Goal: Transaction & Acquisition: Purchase product/service

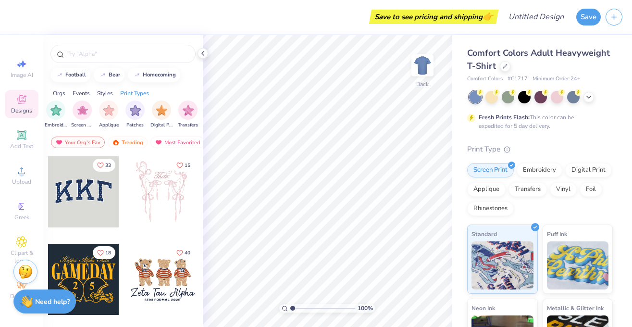
scroll to position [0, 771]
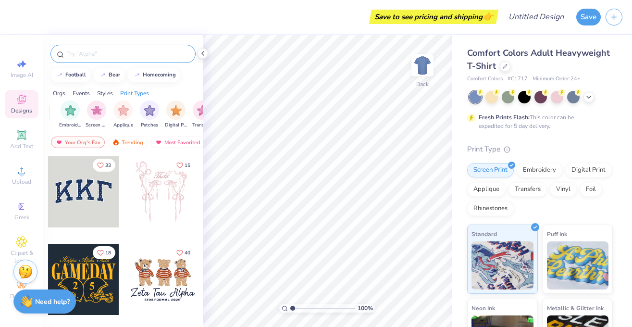
click at [87, 52] on input "text" at bounding box center [127, 54] width 123 height 10
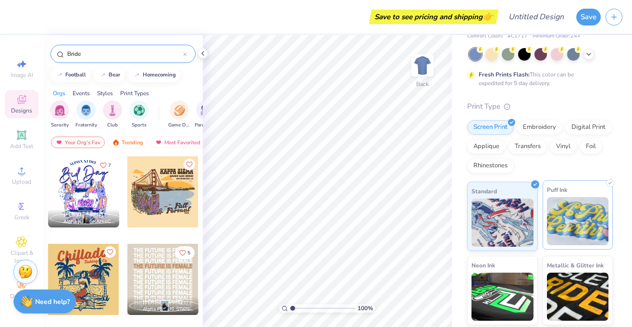
scroll to position [0, 0]
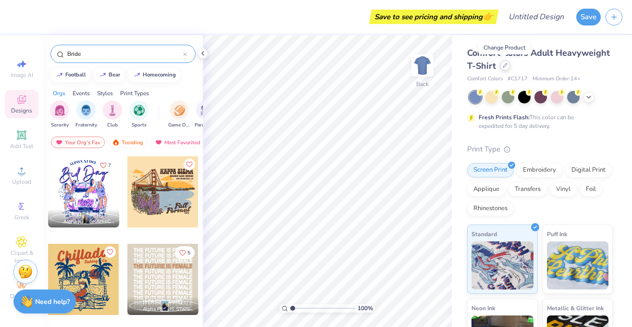
type input "Bride"
click at [506, 67] on icon at bounding box center [505, 65] width 5 height 5
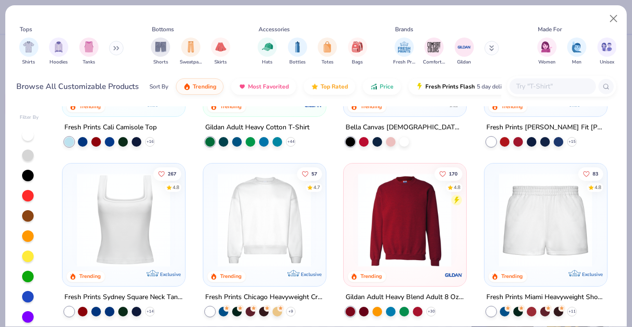
scroll to position [275, 0]
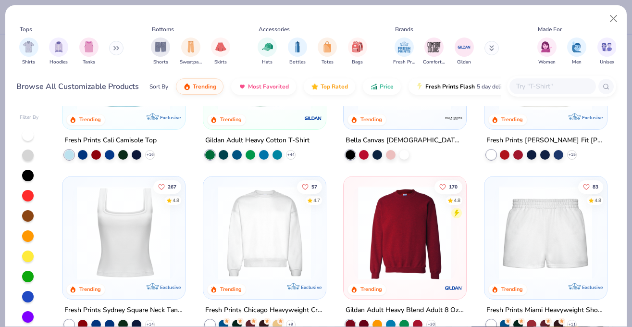
click at [115, 50] on icon at bounding box center [114, 48] width 1 height 3
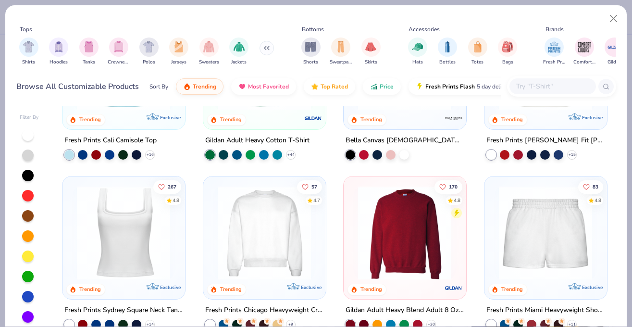
click at [115, 50] on img "filter for Crewnecks" at bounding box center [118, 46] width 11 height 11
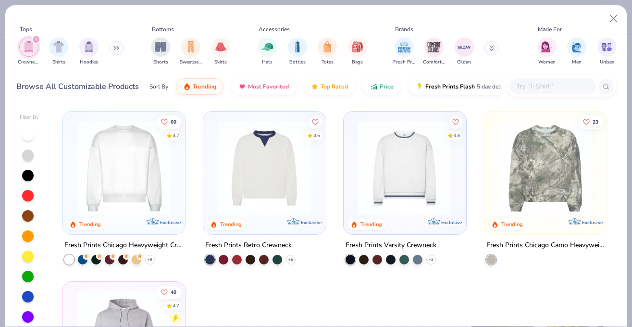
click at [113, 48] on button at bounding box center [116, 48] width 14 height 14
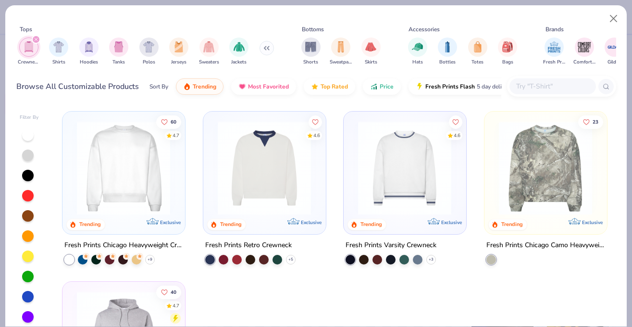
click at [37, 39] on icon "filter for Crewnecks" at bounding box center [36, 39] width 4 height 4
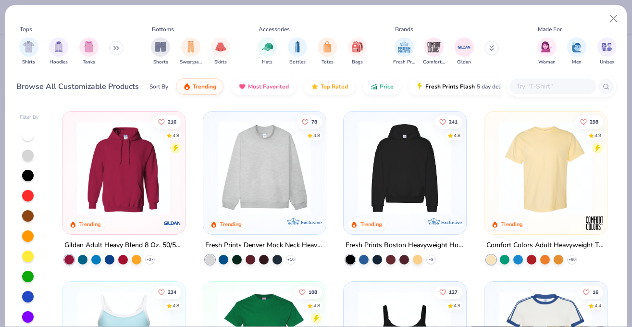
click at [272, 159] on img at bounding box center [264, 168] width 103 height 94
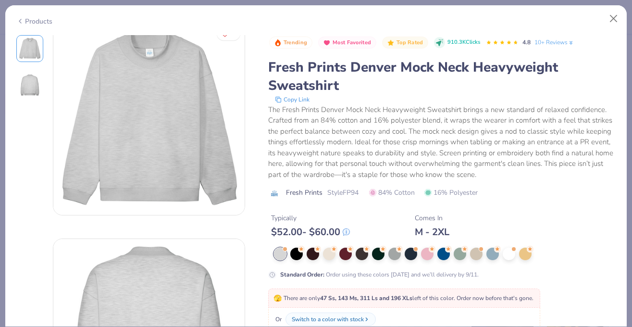
scroll to position [15, 0]
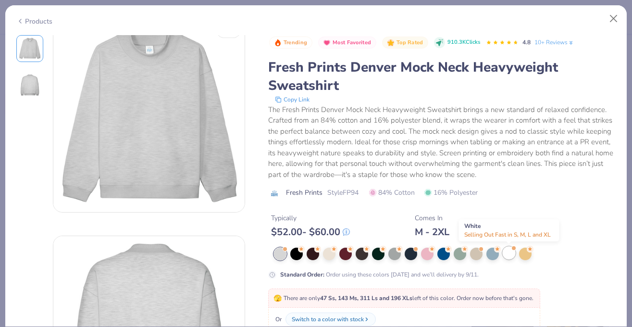
click at [506, 255] on div at bounding box center [509, 253] width 12 height 12
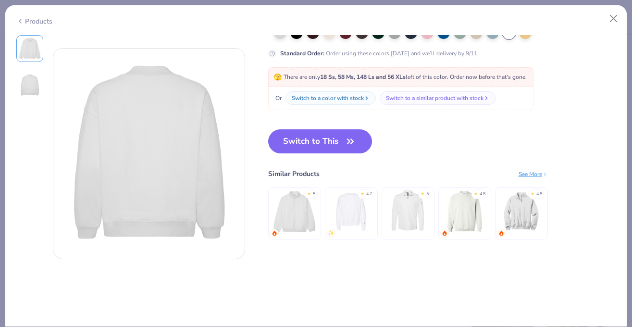
scroll to position [220, 0]
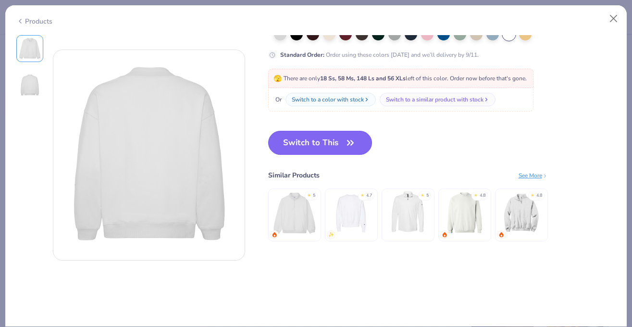
click at [325, 149] on button "Switch to This" at bounding box center [320, 143] width 104 height 24
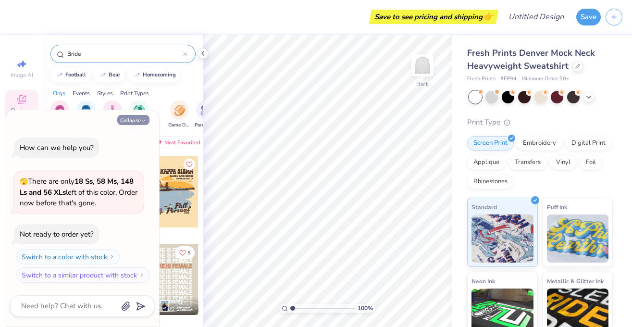
click at [144, 118] on icon "button" at bounding box center [144, 121] width 6 height 6
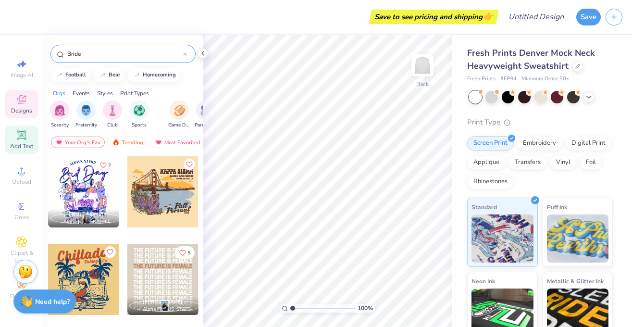
click at [20, 136] on icon at bounding box center [21, 134] width 7 height 7
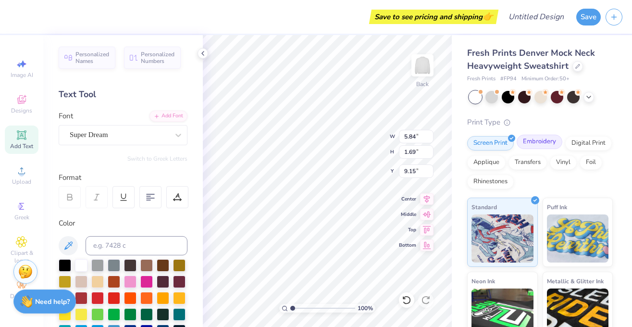
click at [544, 141] on div "Embroidery" at bounding box center [540, 142] width 46 height 14
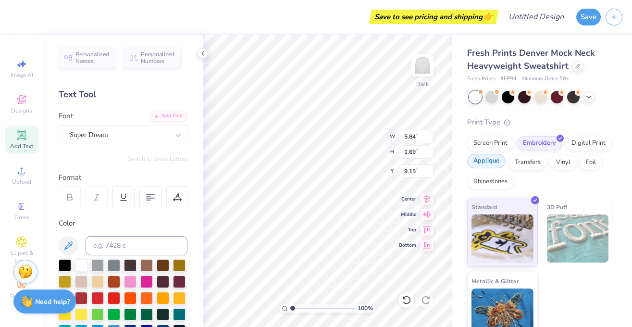
click at [478, 166] on div "Applique" at bounding box center [486, 161] width 38 height 14
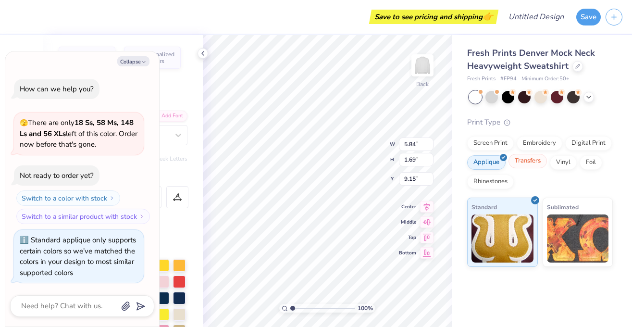
click at [523, 163] on div "Transfers" at bounding box center [527, 161] width 38 height 14
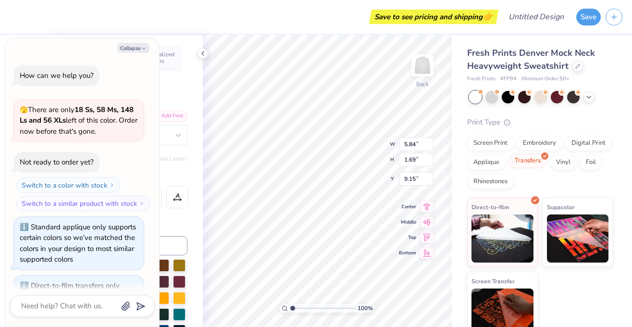
scroll to position [45, 0]
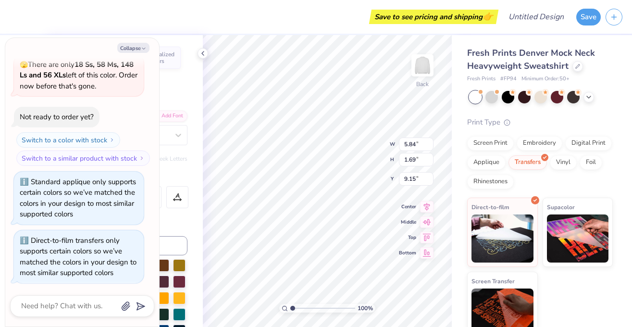
click at [563, 168] on div "Screen Print Embroidery Digital Print Applique Transfers Vinyl Foil Rhinestones" at bounding box center [540, 162] width 146 height 53
click at [563, 162] on div "Vinyl" at bounding box center [563, 161] width 27 height 14
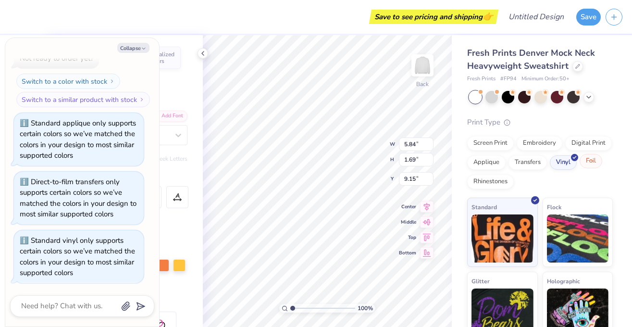
click at [592, 161] on div "Foil" at bounding box center [591, 161] width 23 height 14
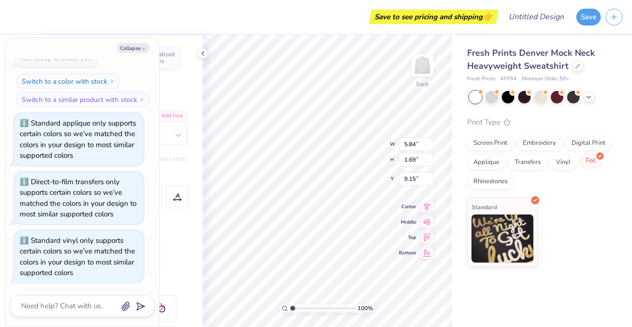
scroll to position [162, 0]
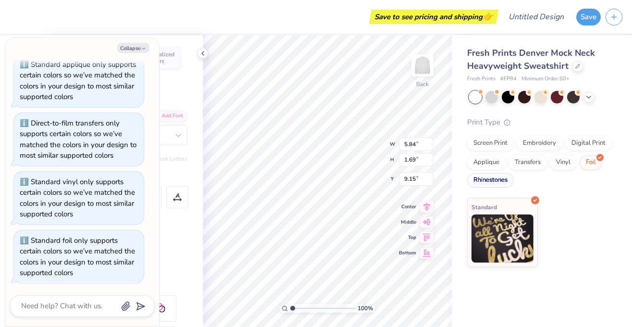
click at [492, 183] on div "Rhinestones" at bounding box center [490, 180] width 47 height 14
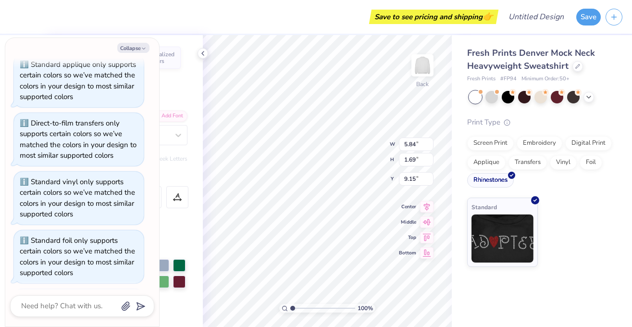
scroll to position [221, 0]
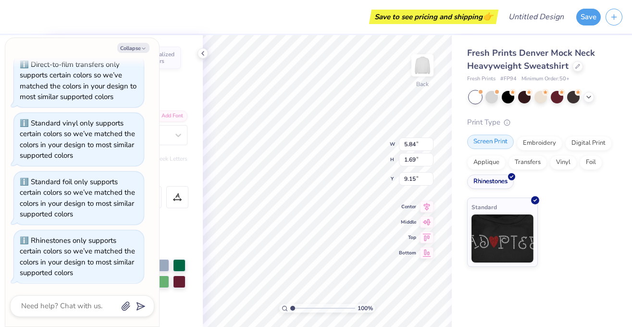
click at [483, 144] on div "Screen Print" at bounding box center [490, 142] width 47 height 14
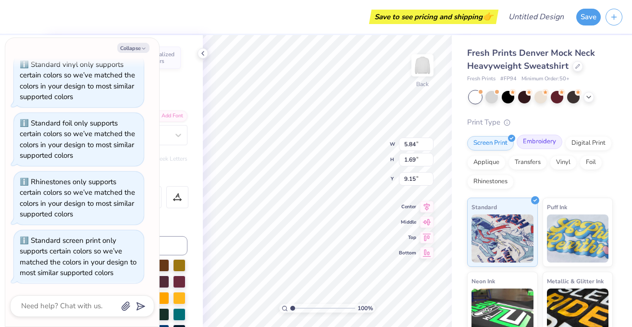
click at [523, 142] on div "Embroidery" at bounding box center [540, 142] width 46 height 14
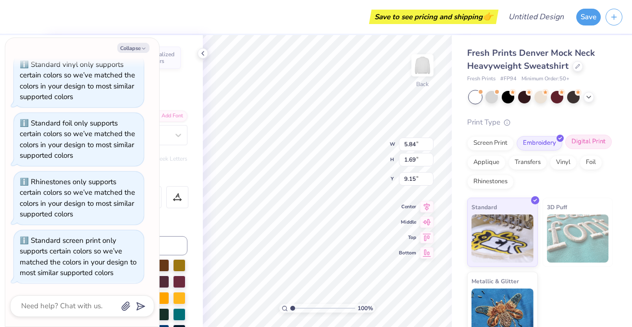
click at [585, 147] on div "Digital Print" at bounding box center [588, 142] width 47 height 14
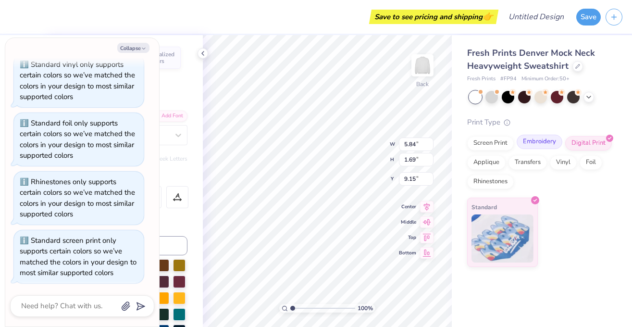
click at [534, 144] on div "Embroidery" at bounding box center [540, 142] width 46 height 14
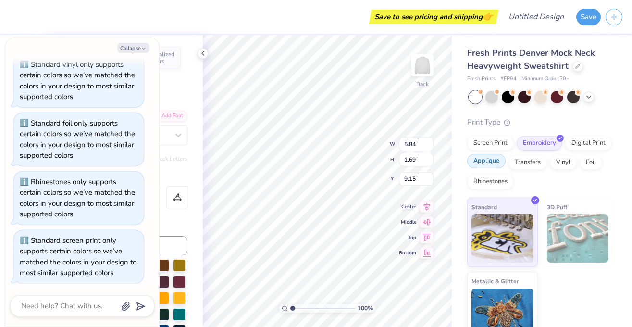
click at [483, 166] on div "Applique" at bounding box center [486, 161] width 38 height 14
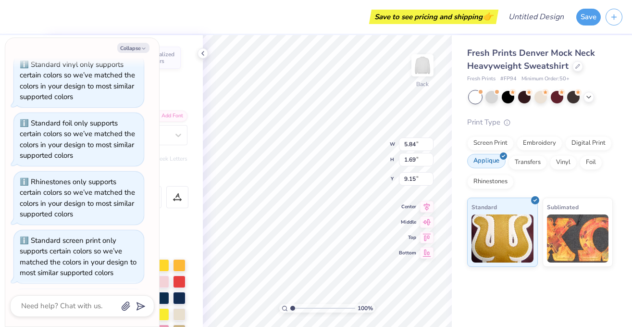
scroll to position [338, 0]
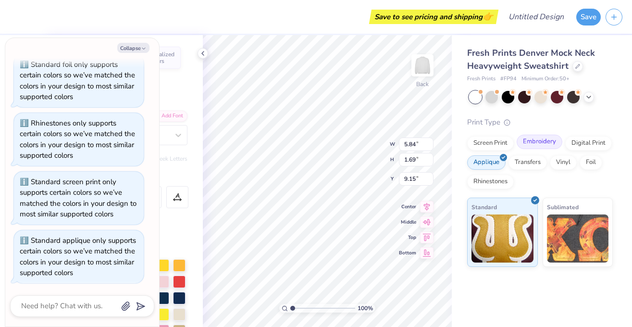
click at [538, 146] on div "Embroidery" at bounding box center [540, 142] width 46 height 14
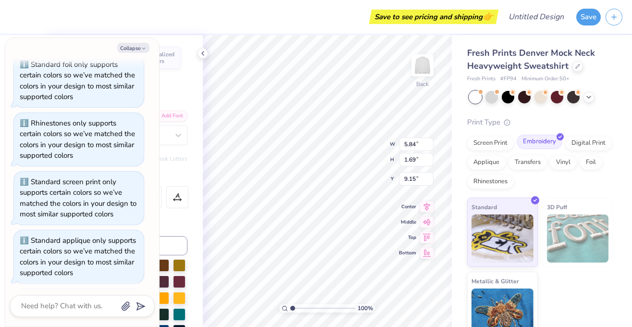
scroll to position [397, 0]
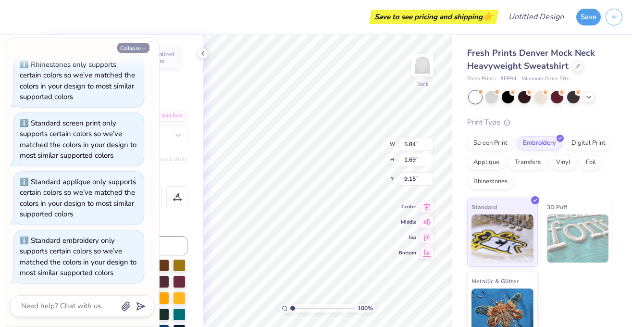
click at [144, 47] on icon "button" at bounding box center [144, 49] width 6 height 6
type textarea "x"
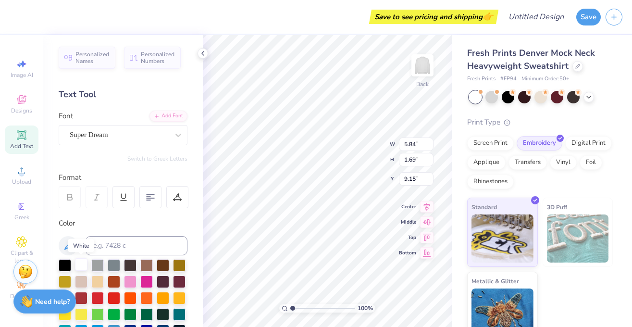
click at [83, 262] on div at bounding box center [81, 264] width 12 height 12
type textarea "T"
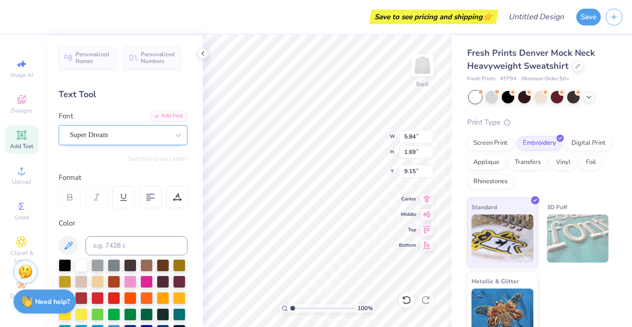
type textarea "BRIDE"
click at [147, 139] on div "Super Dream" at bounding box center [119, 134] width 101 height 15
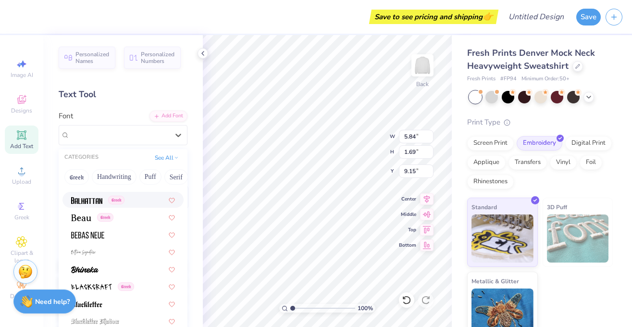
scroll to position [427, 0]
click at [89, 217] on img at bounding box center [81, 217] width 20 height 7
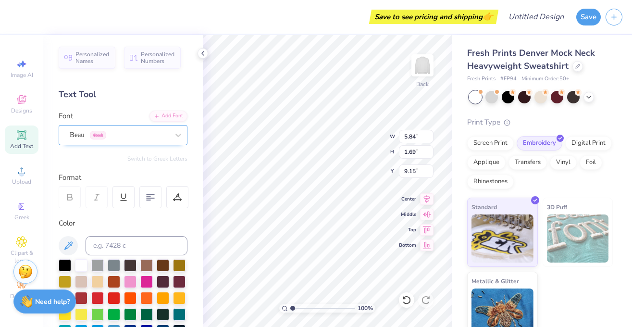
click at [127, 136] on div "Beau Greek" at bounding box center [119, 134] width 101 height 15
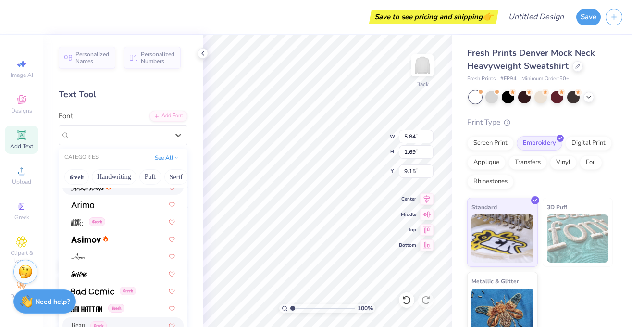
scroll to position [332, 0]
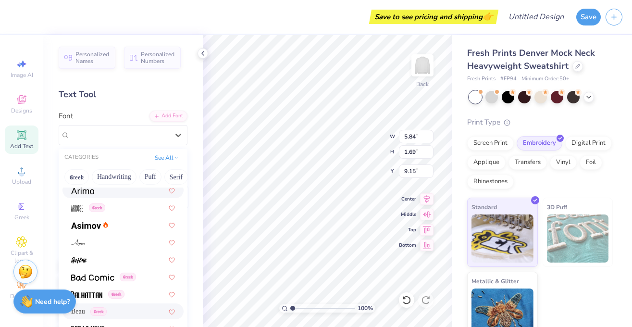
click at [104, 197] on div at bounding box center [122, 190] width 121 height 16
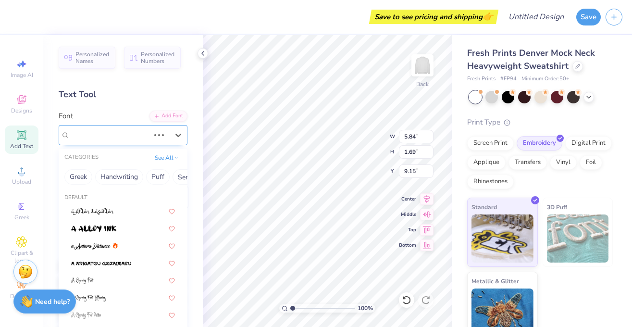
click at [132, 131] on div "Beau Greek" at bounding box center [110, 134] width 82 height 15
click at [134, 131] on div "Arimo" at bounding box center [119, 134] width 101 height 15
click at [78, 176] on button "Retro" at bounding box center [84, 176] width 25 height 15
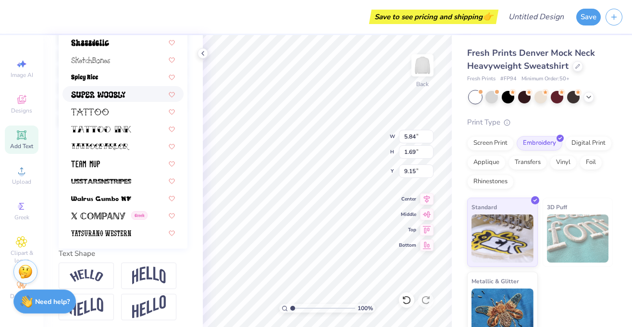
scroll to position [231, 0]
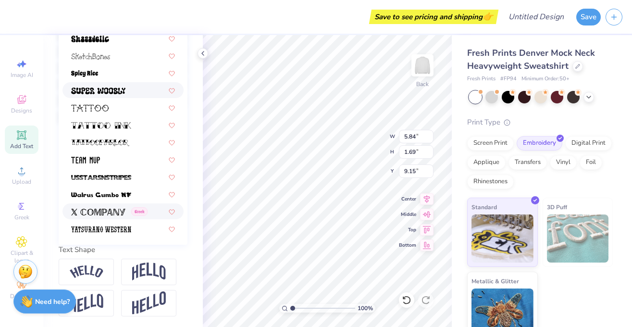
click at [127, 216] on div "Greek" at bounding box center [109, 211] width 76 height 10
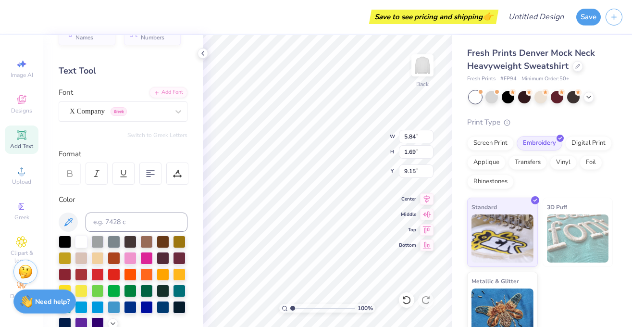
scroll to position [3, 0]
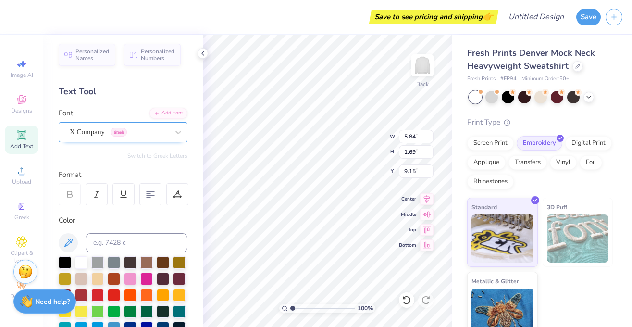
click at [111, 130] on div "X Company Greek" at bounding box center [119, 131] width 101 height 15
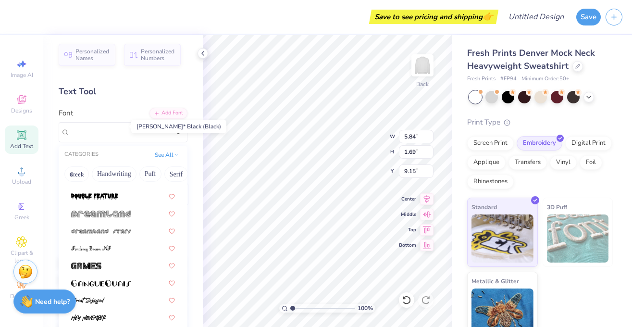
scroll to position [549, 0]
click at [114, 213] on img at bounding box center [101, 213] width 60 height 7
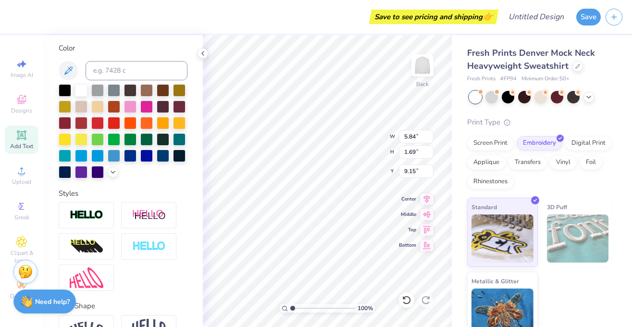
scroll to position [232, 0]
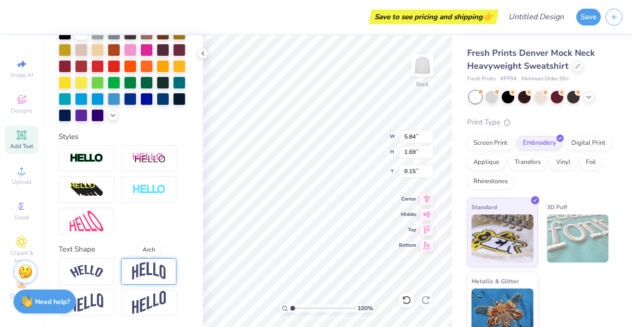
click at [144, 269] on img at bounding box center [149, 271] width 34 height 18
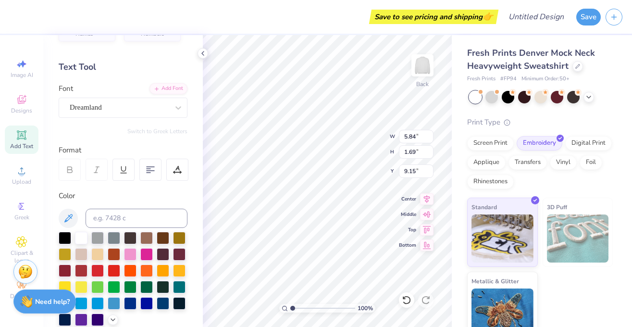
scroll to position [21, 0]
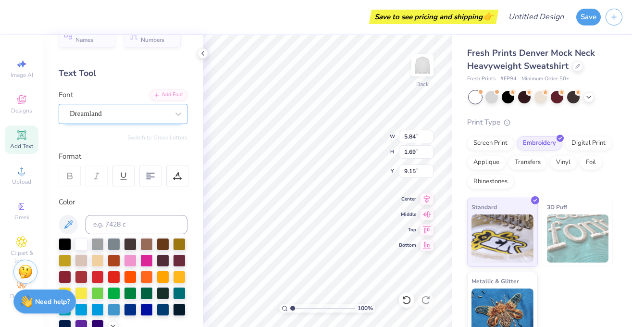
click at [143, 110] on div "Dreamland" at bounding box center [119, 113] width 101 height 15
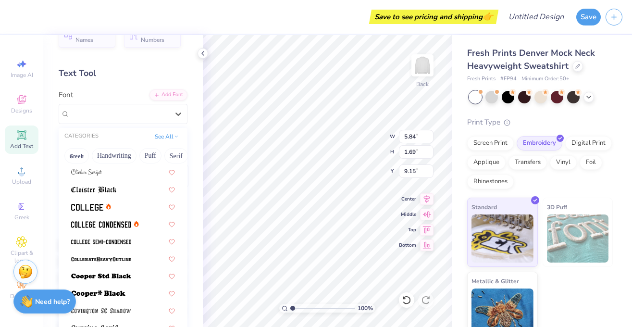
scroll to position [371, 0]
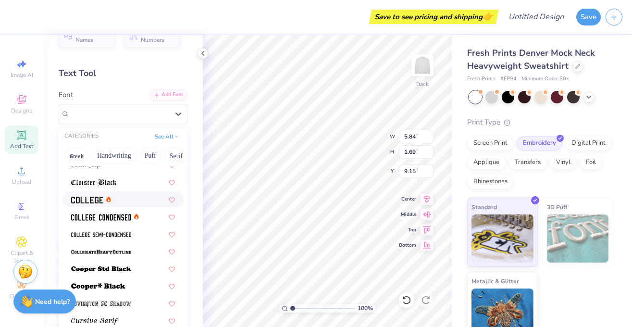
click at [92, 201] on img at bounding box center [87, 200] width 32 height 7
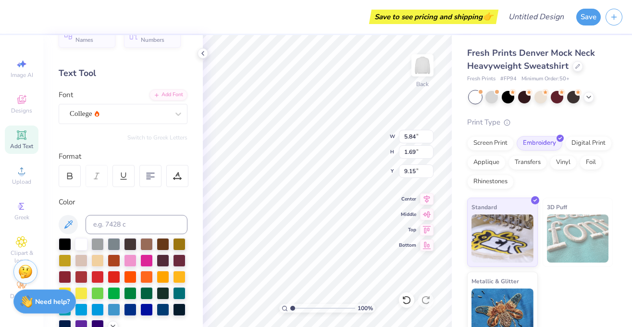
click at [350, 154] on div "100 % Back W 5.84 5.84 " H 1.69 1.69 " Y 9.15 9.15 " Center Middle Top Bottom" at bounding box center [327, 181] width 249 height 292
type input "3.27"
type input "10.49"
type input "5.17"
type input "3.00"
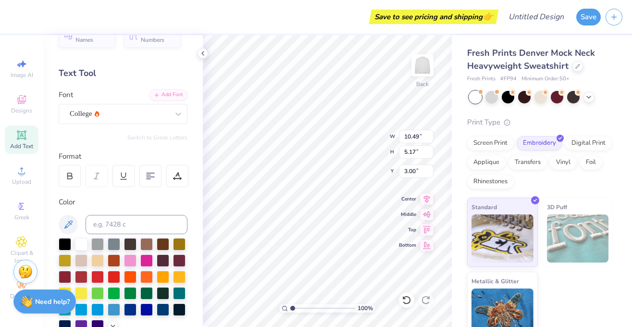
type input "10.81"
type input "5.33"
click at [594, 11] on button "Save" at bounding box center [588, 15] width 25 height 17
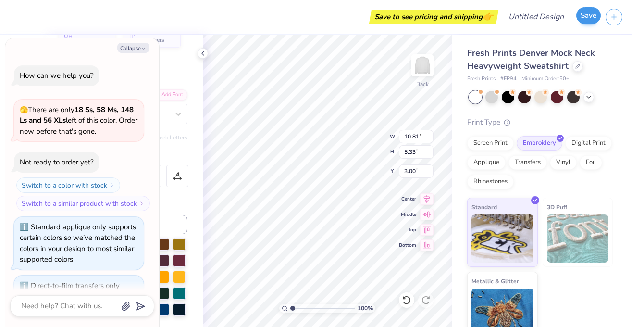
scroll to position [423, 0]
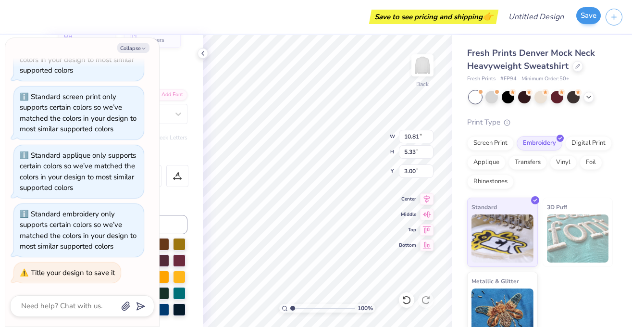
type textarea "x"
type textarea "B"
type textarea "x"
type textarea "Bri"
type textarea "x"
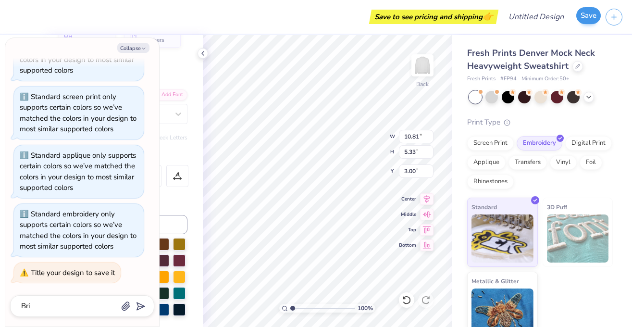
type textarea "Brid"
type textarea "x"
type textarea "Bride"
drag, startPoint x: 59, startPoint y: 304, endPoint x: -20, endPoint y: 301, distance: 78.4
click at [0, 301] on html "Save to see pricing and shipping 👉 Design Title Save Image AI Designs Add Text …" at bounding box center [316, 163] width 632 height 327
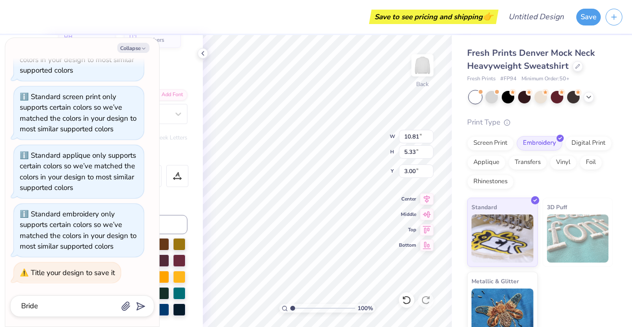
type textarea "x"
click at [526, 14] on input "Design Title" at bounding box center [547, 16] width 47 height 19
type input "B"
type textarea "x"
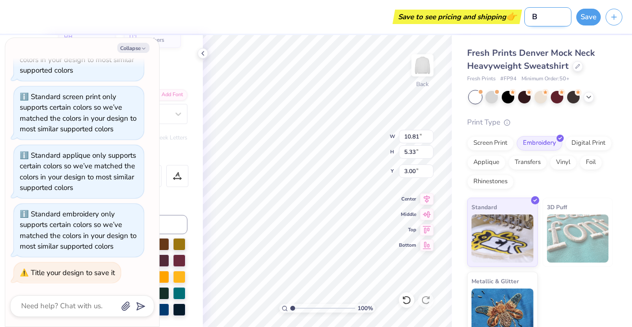
type input "Br"
type textarea "x"
type input "Bri"
type textarea "x"
type input "Brid"
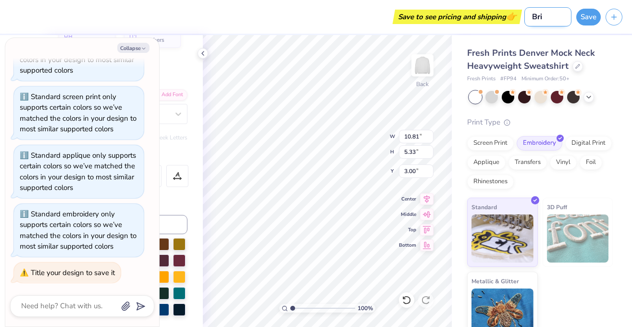
type textarea "x"
type input "Bride"
type textarea "x"
type input "Bride"
click at [591, 13] on button "Save" at bounding box center [588, 15] width 25 height 17
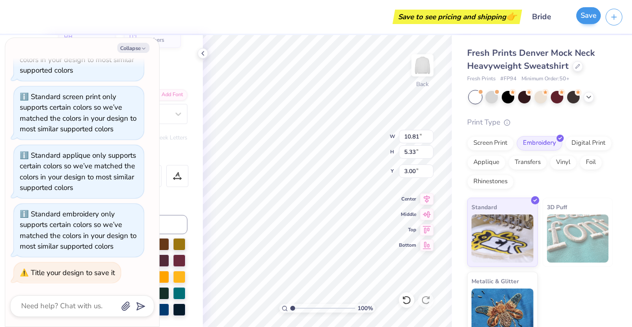
type textarea "x"
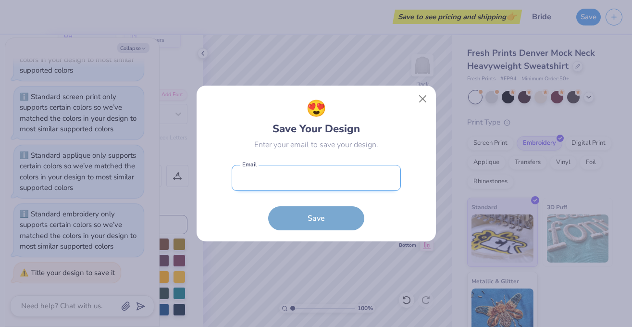
click at [261, 177] on input "email" at bounding box center [316, 178] width 169 height 26
type input "[EMAIL_ADDRESS][DOMAIN_NAME]"
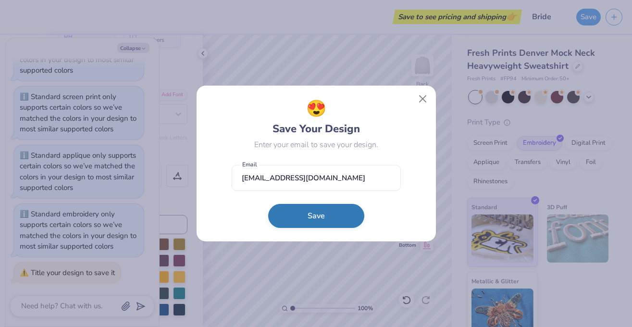
click at [307, 216] on button "Save" at bounding box center [316, 216] width 96 height 24
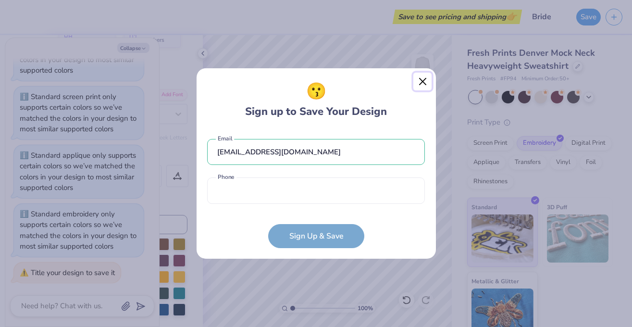
click at [423, 81] on button "Close" at bounding box center [422, 82] width 18 height 18
